Goal: Transaction & Acquisition: Purchase product/service

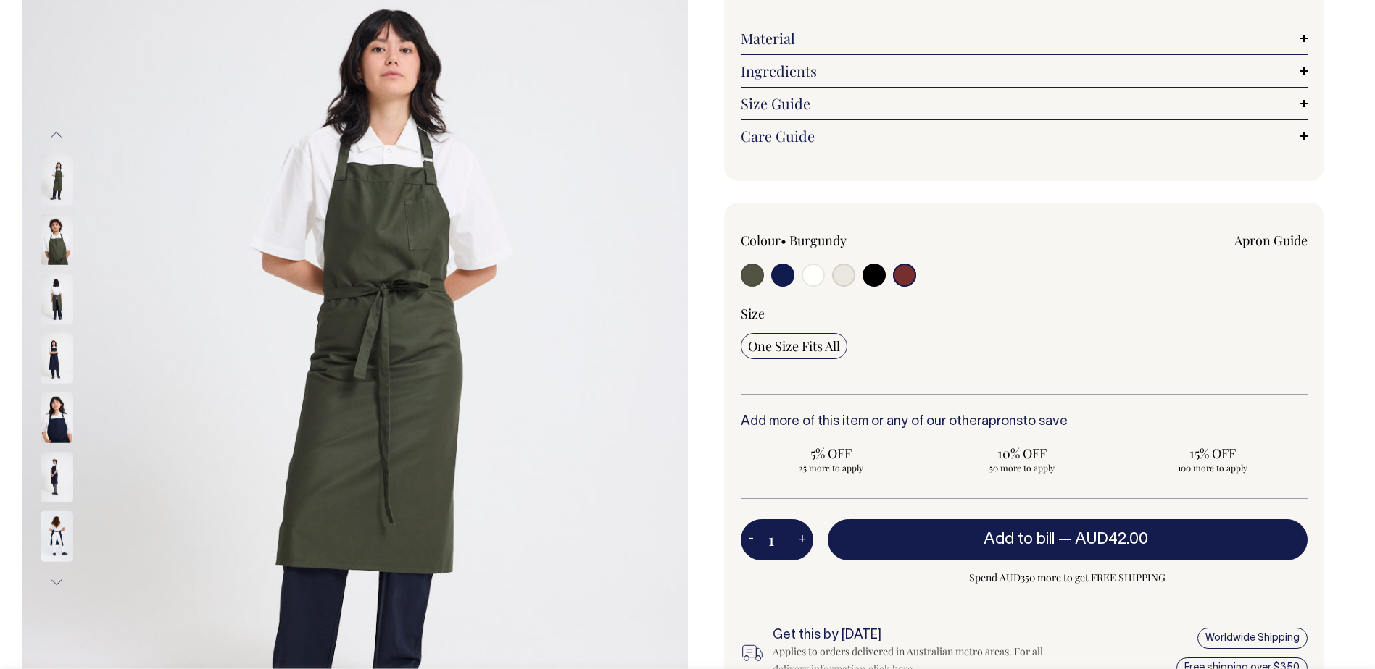
scroll to position [217, 0]
click at [906, 276] on input "radio" at bounding box center [904, 274] width 23 height 23
click at [29, 268] on img at bounding box center [355, 358] width 666 height 999
click at [39, 244] on img at bounding box center [355, 358] width 666 height 999
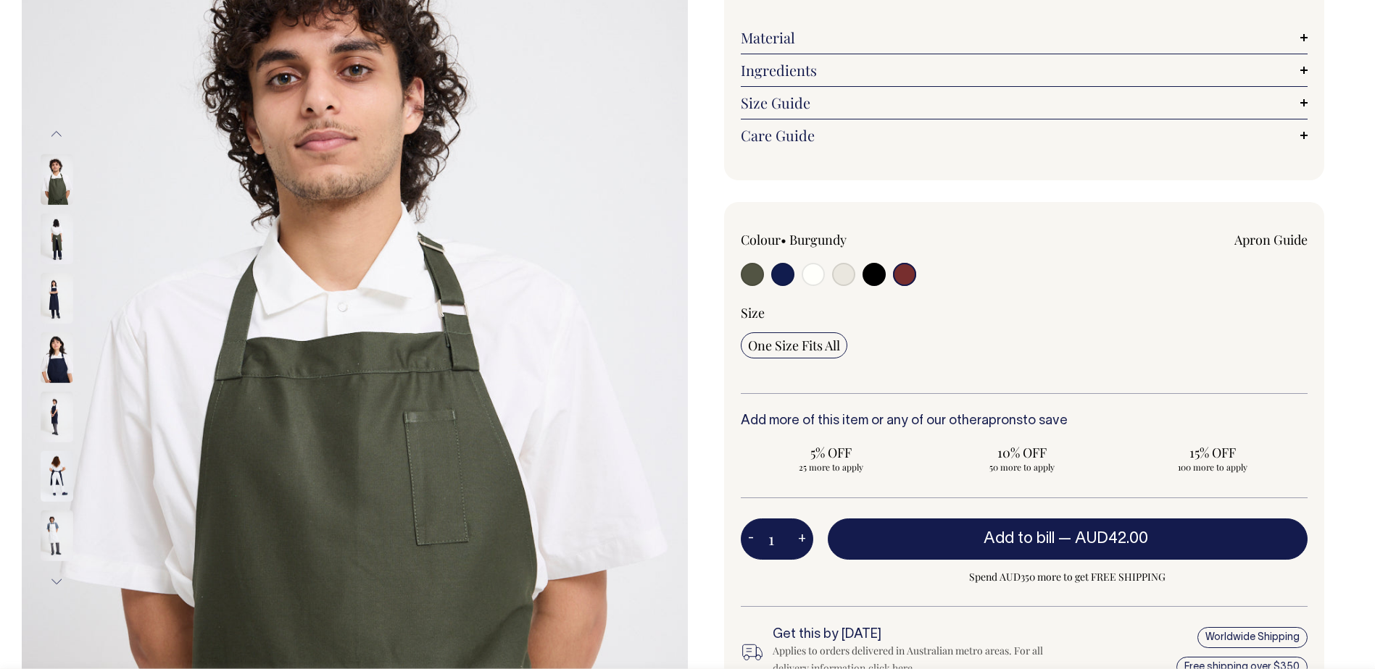
click at [901, 272] on input "radio" at bounding box center [904, 274] width 23 height 23
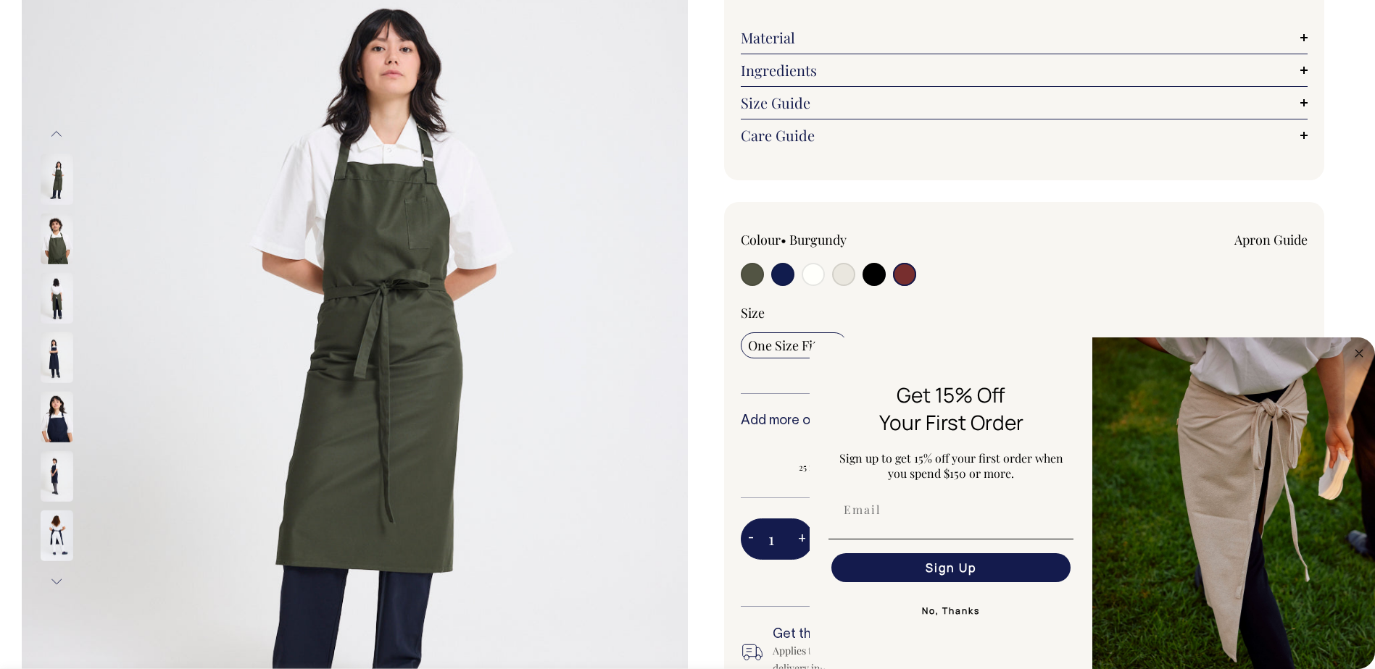
click at [68, 304] on img at bounding box center [57, 298] width 33 height 51
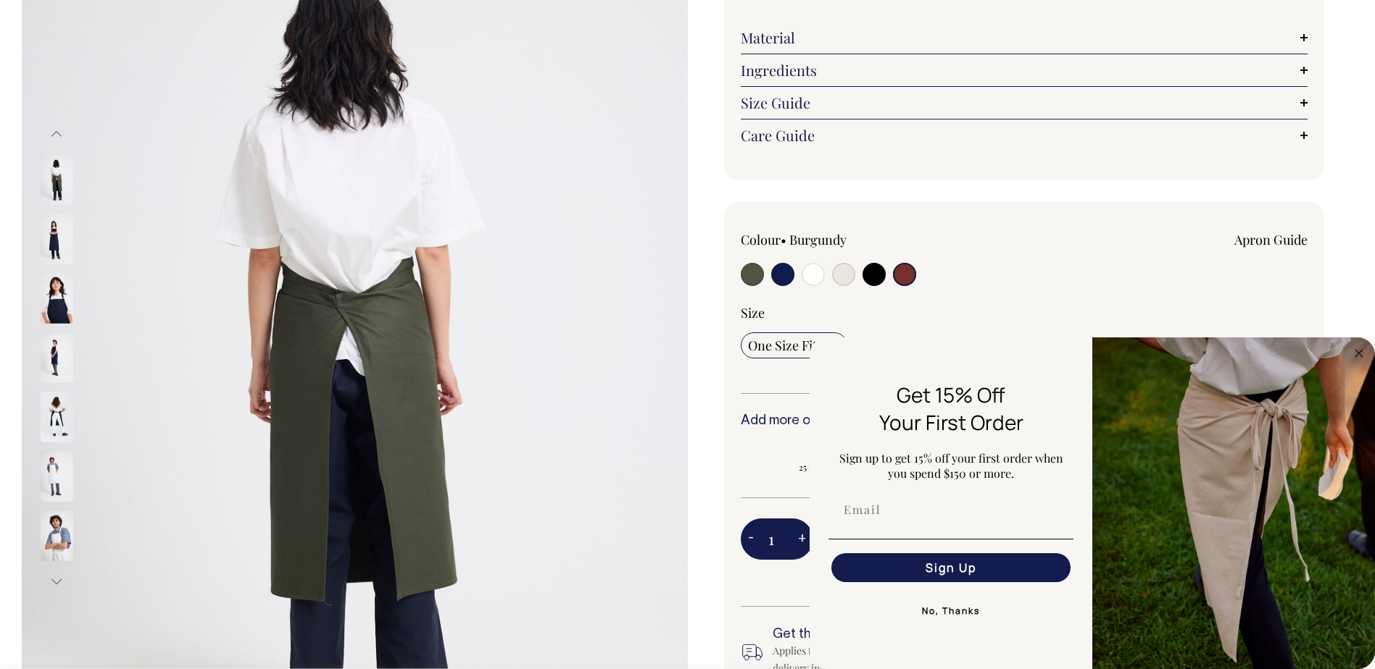
click at [61, 414] on img at bounding box center [57, 417] width 33 height 51
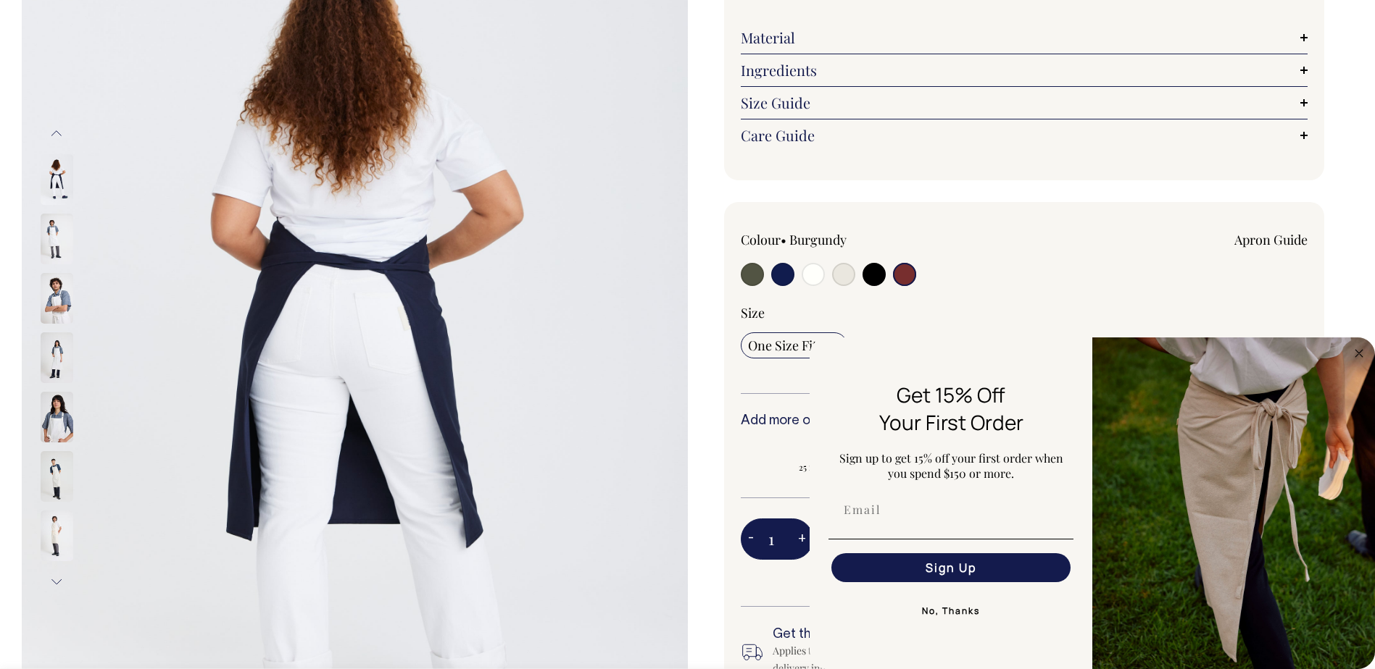
click at [64, 433] on img at bounding box center [57, 417] width 33 height 51
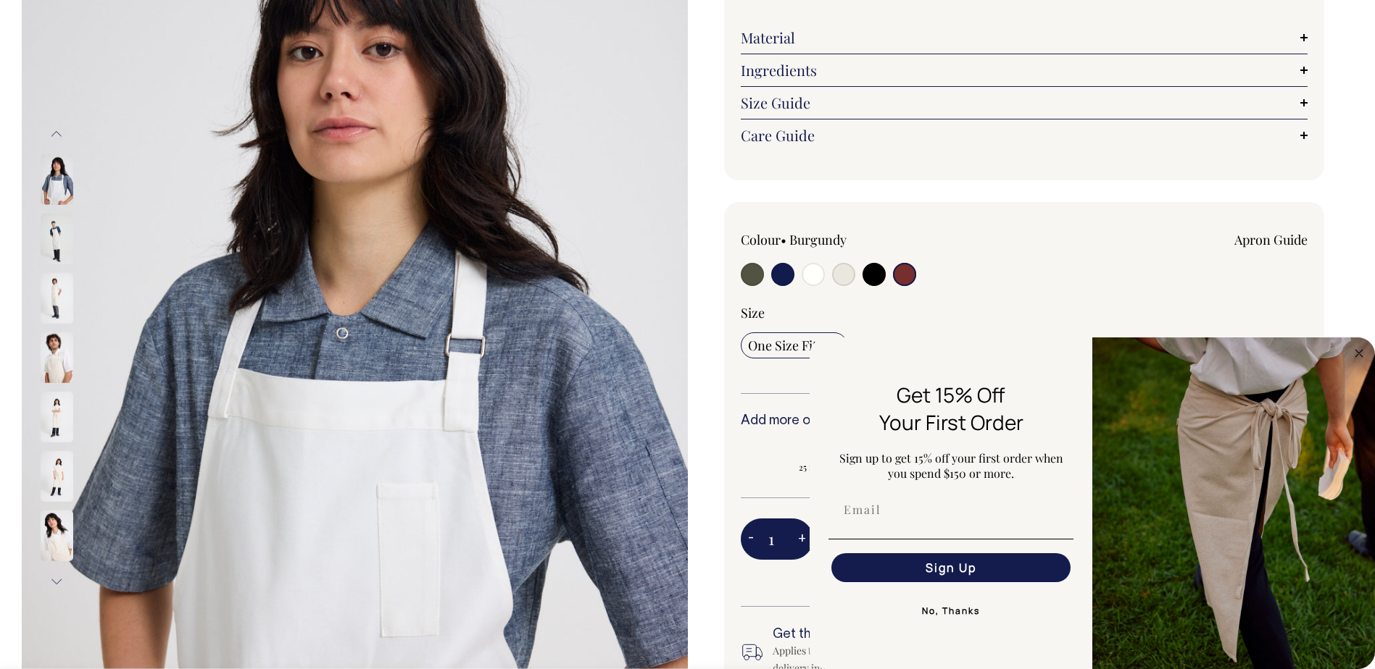
click at [64, 433] on img at bounding box center [57, 417] width 33 height 51
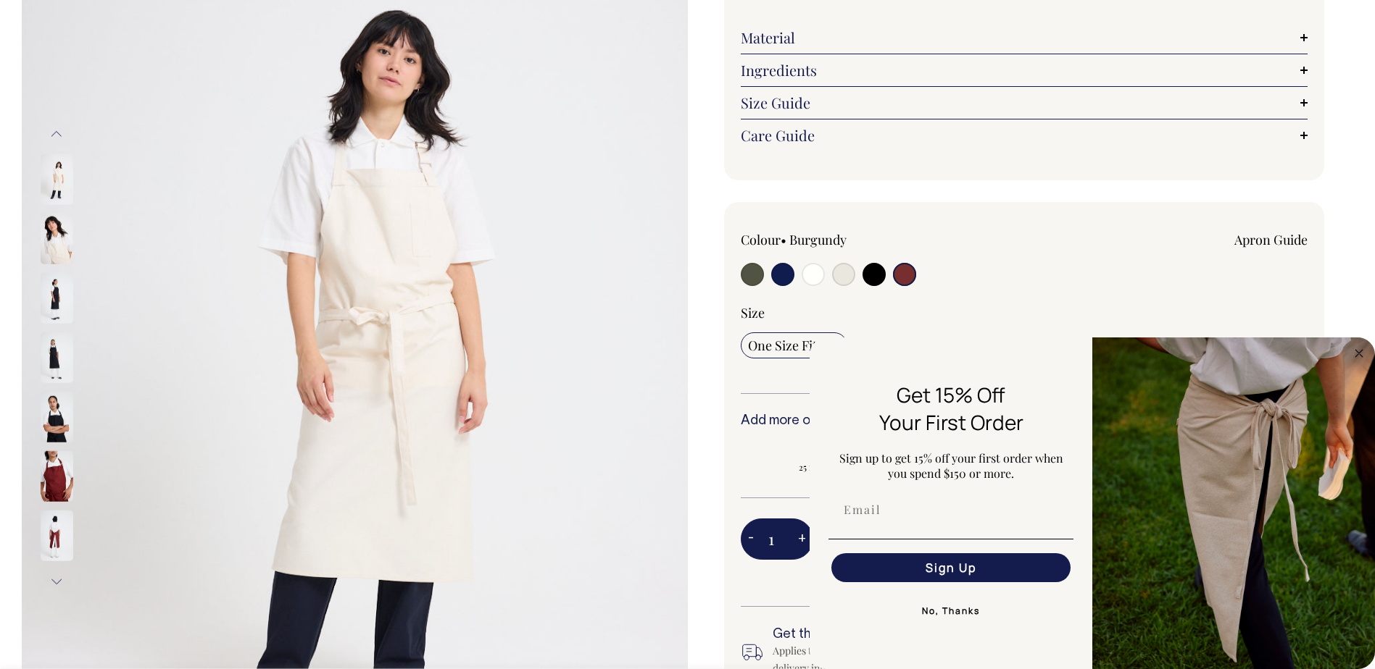
click at [59, 472] on img at bounding box center [57, 476] width 33 height 51
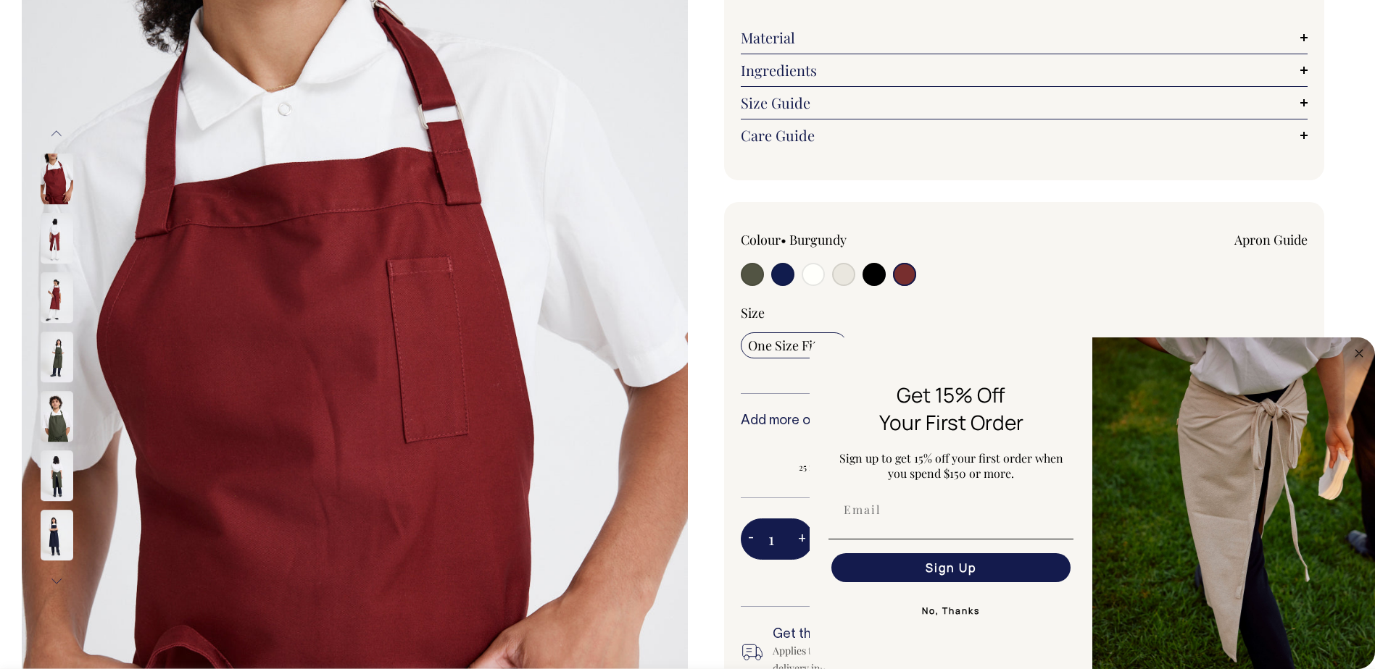
click at [55, 258] on img at bounding box center [57, 239] width 33 height 51
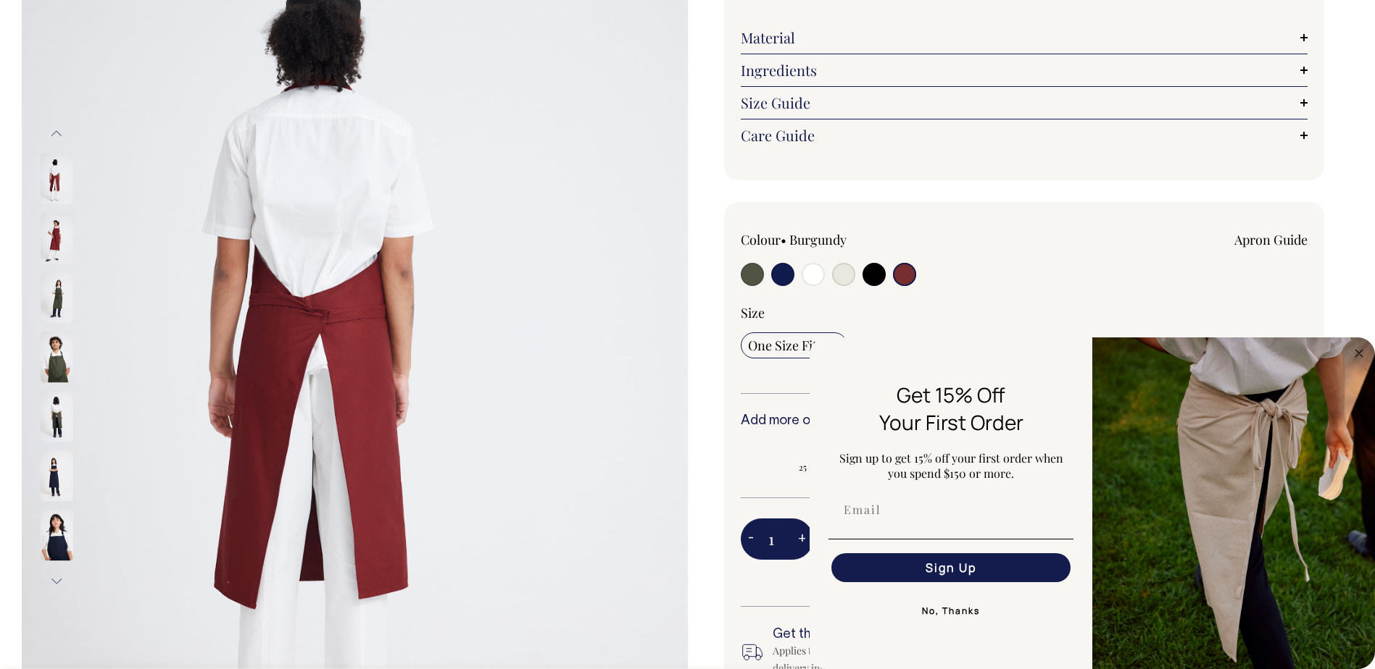
click at [63, 251] on img at bounding box center [57, 239] width 33 height 51
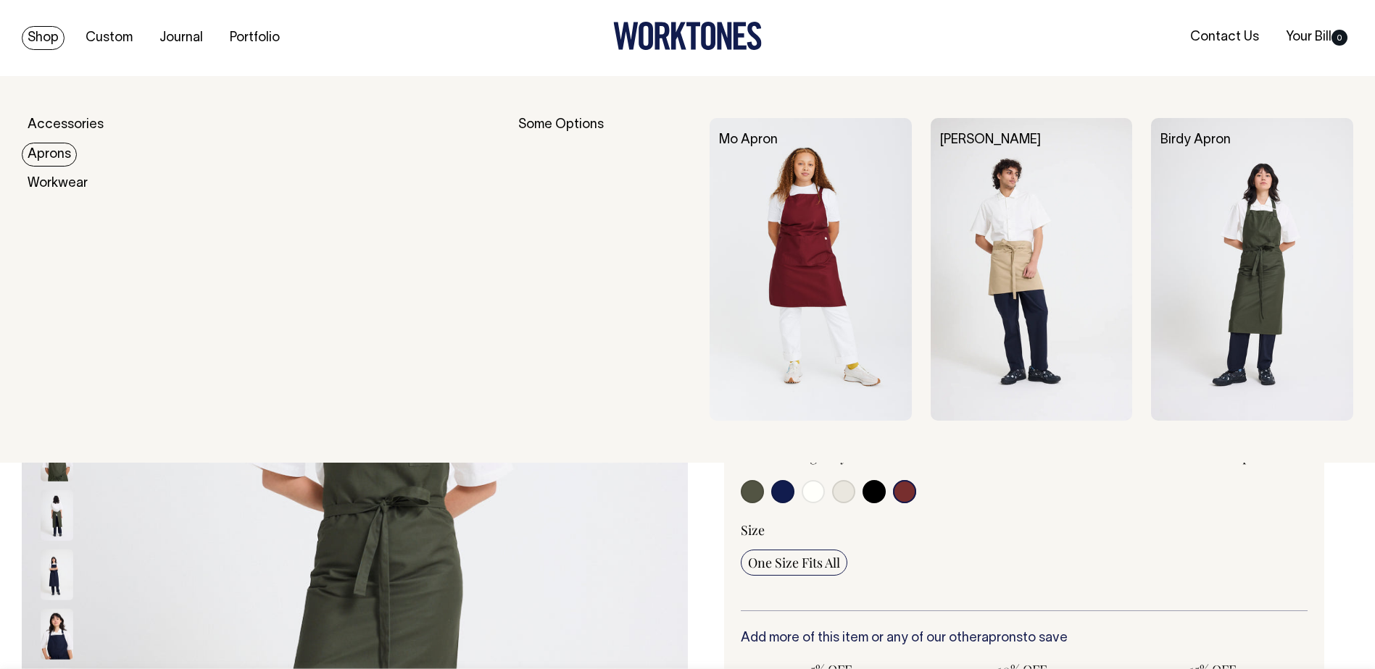
click at [43, 157] on link "Aprons" at bounding box center [49, 155] width 55 height 24
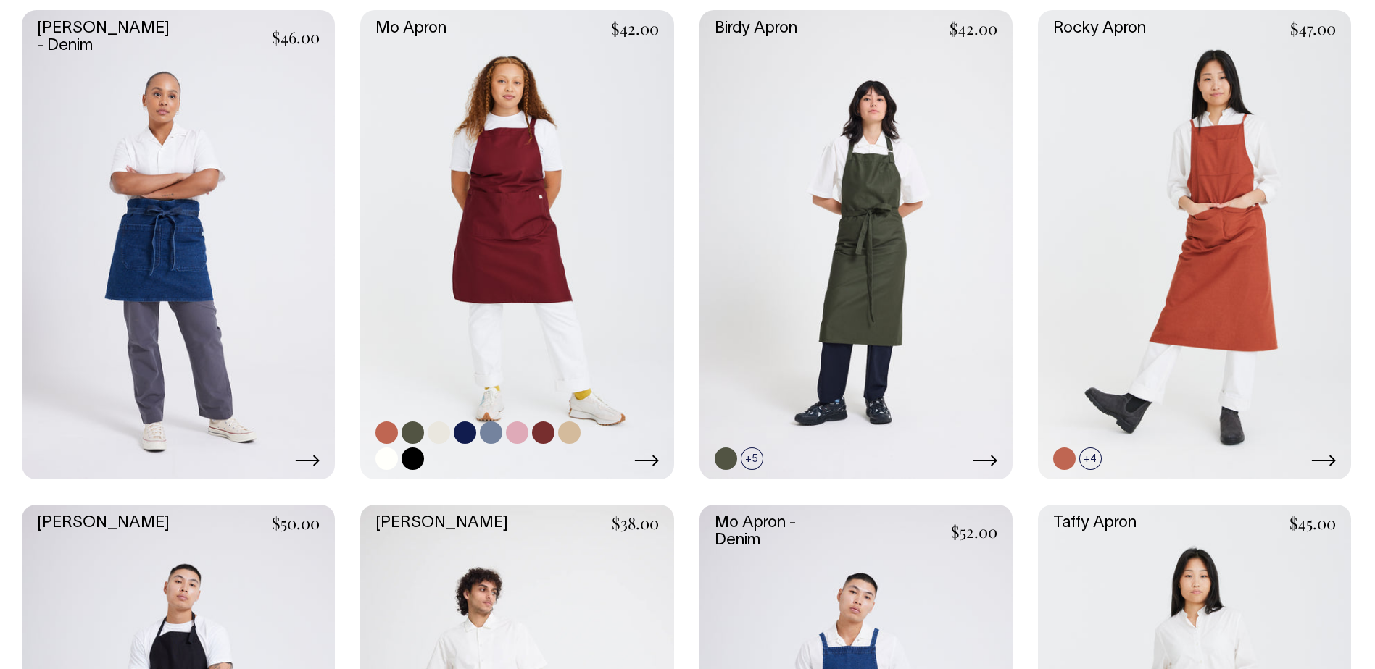
scroll to position [435, 0]
click at [524, 180] on link at bounding box center [516, 246] width 313 height 470
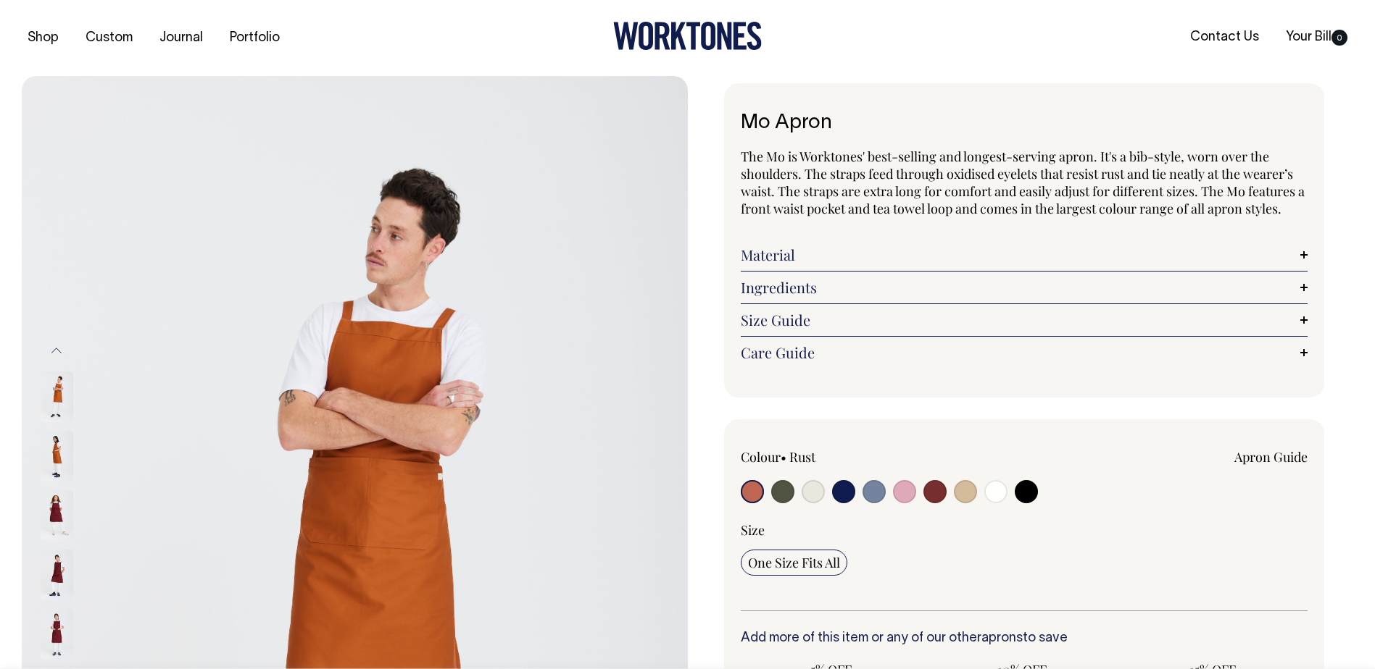
click at [56, 504] on img at bounding box center [57, 516] width 33 height 51
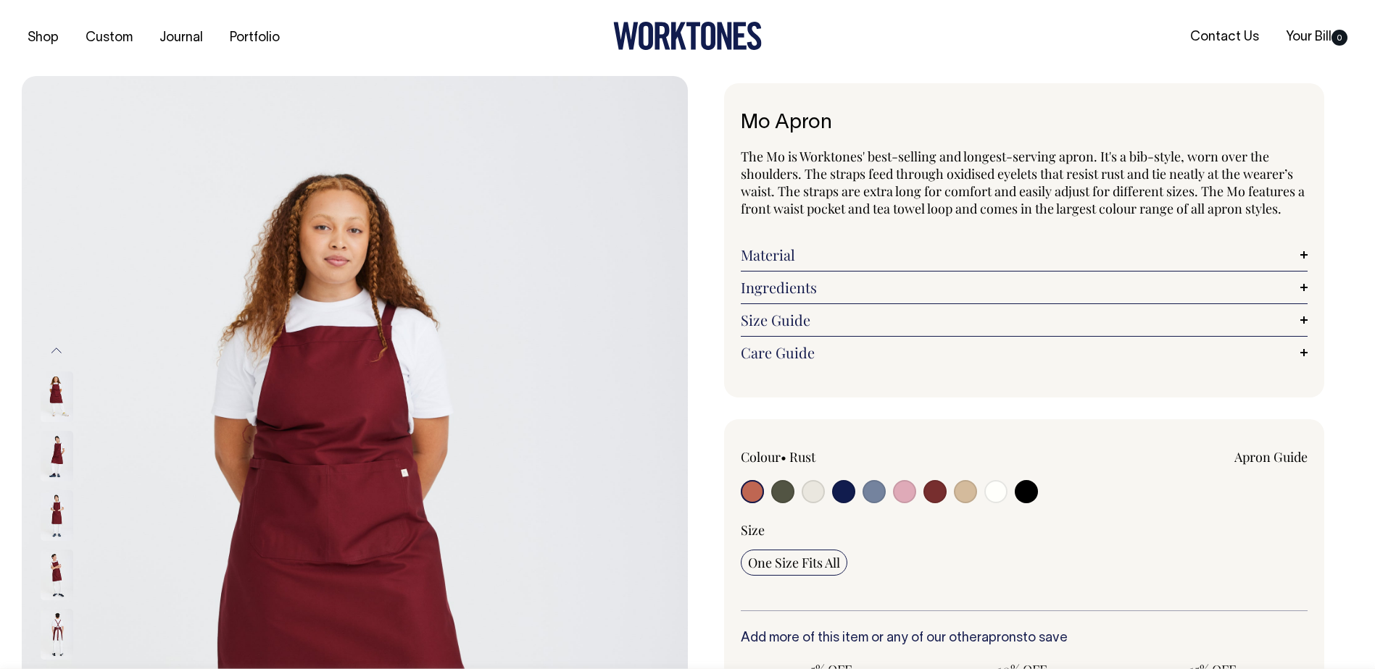
click at [51, 448] on img at bounding box center [57, 456] width 33 height 51
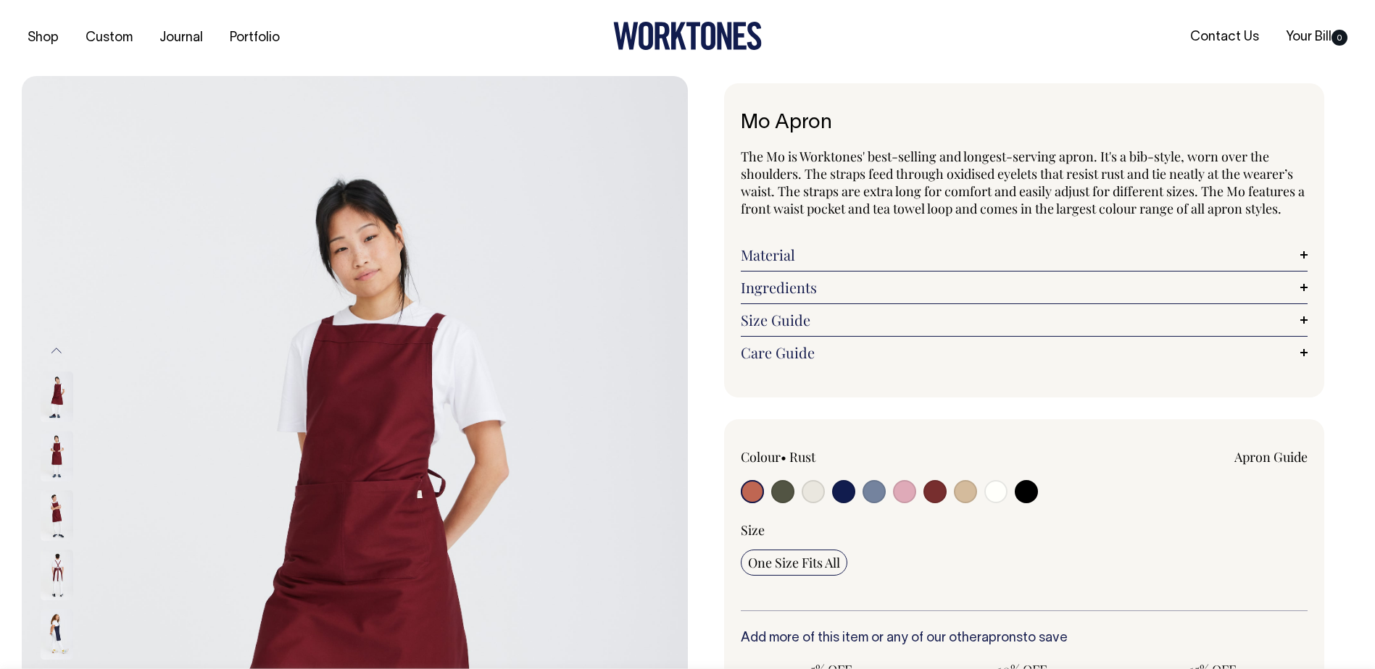
click at [58, 469] on img at bounding box center [57, 456] width 33 height 51
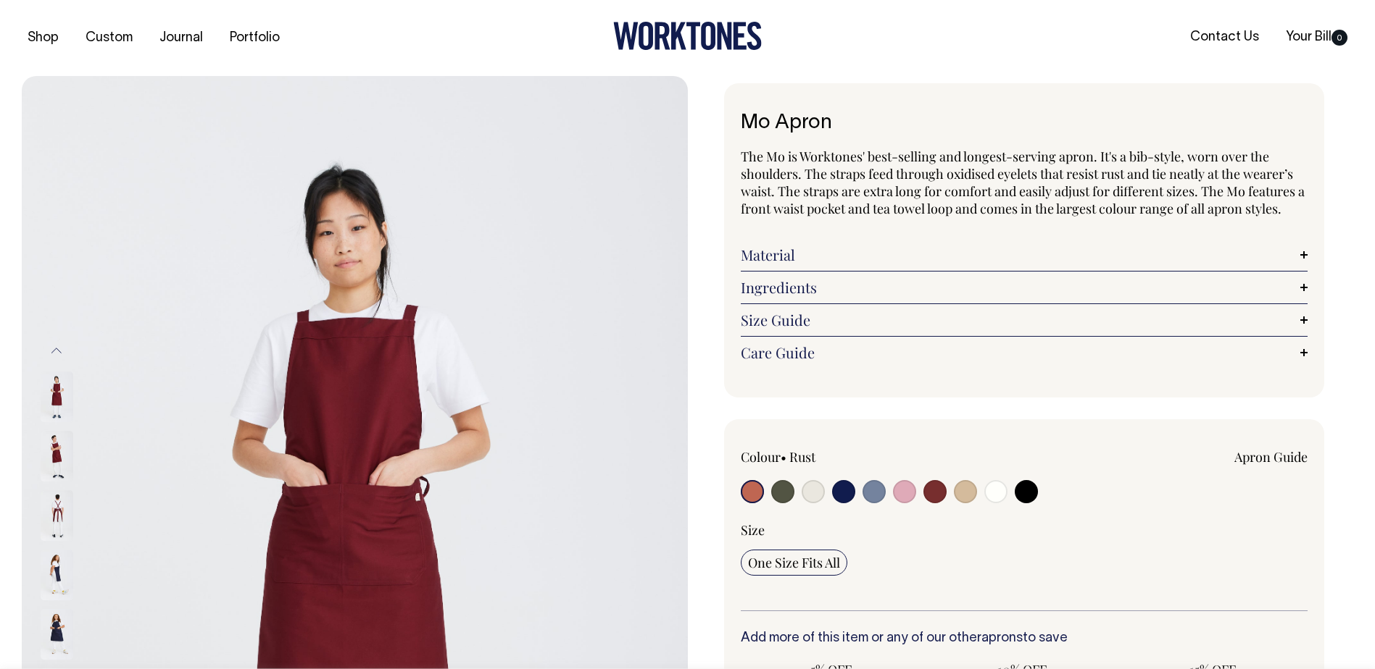
click at [59, 516] on img at bounding box center [57, 516] width 33 height 51
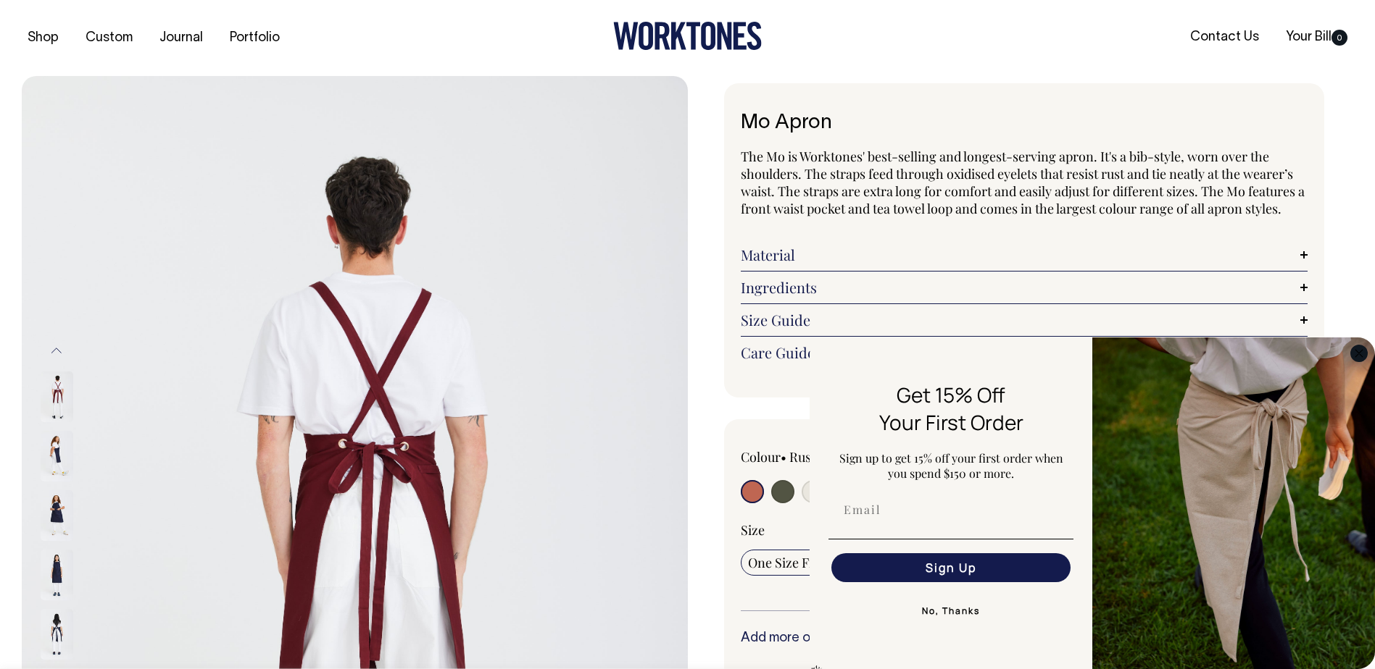
click at [1358, 354] on icon "Close dialog" at bounding box center [1358, 353] width 7 height 7
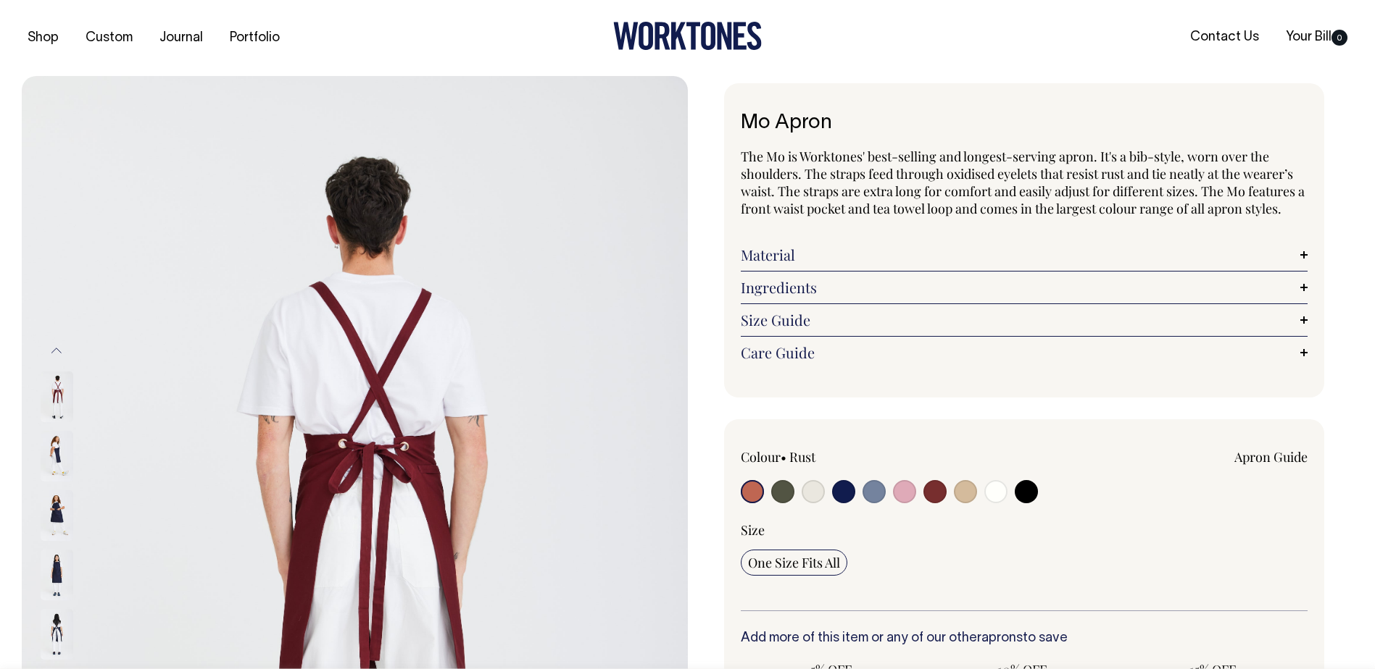
click at [933, 494] on input "radio" at bounding box center [934, 491] width 23 height 23
radio input "true"
select select "Burgundy"
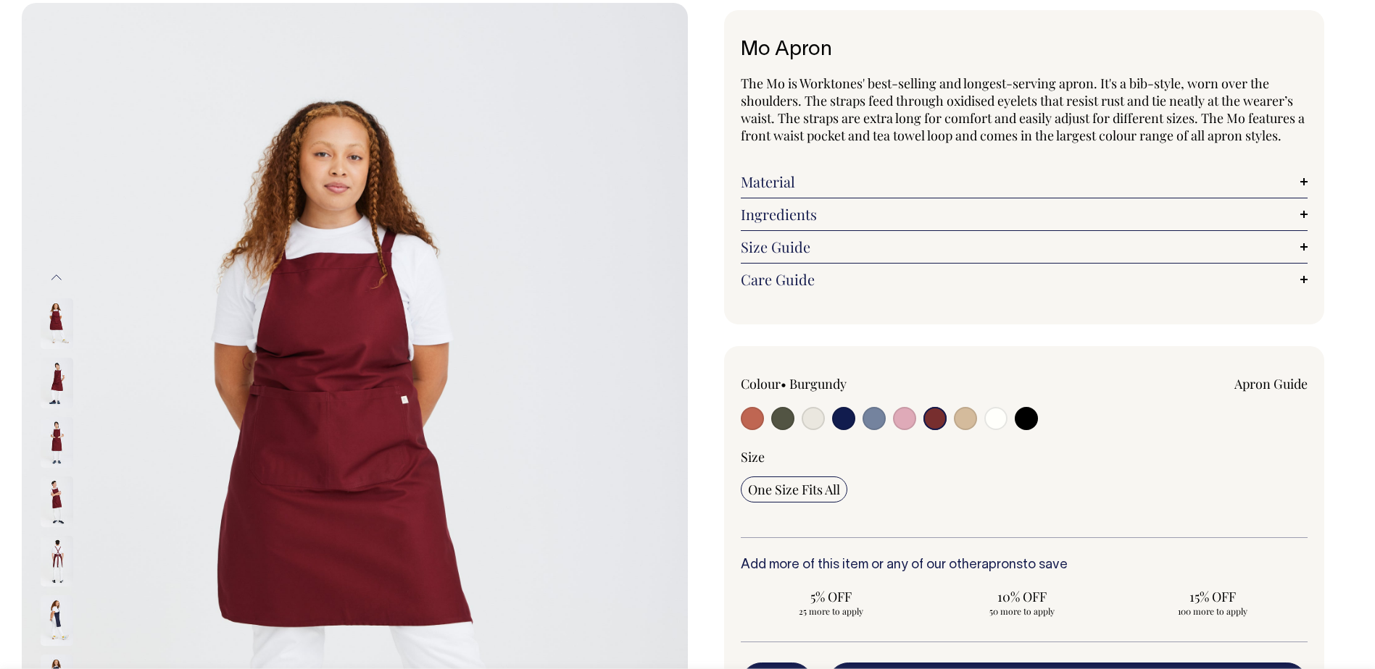
scroll to position [72, 0]
